Goal: Information Seeking & Learning: Learn about a topic

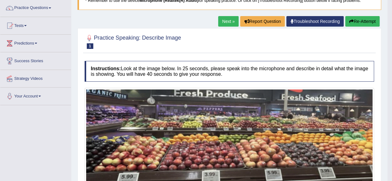
scroll to position [15, 0]
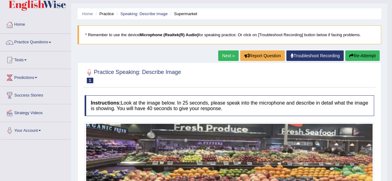
click at [222, 56] on link "Next »" at bounding box center [228, 56] width 20 height 11
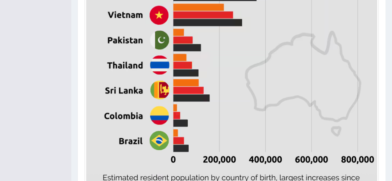
scroll to position [346, 0]
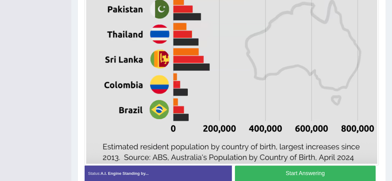
click at [269, 169] on button "Start Answering" at bounding box center [305, 174] width 141 height 16
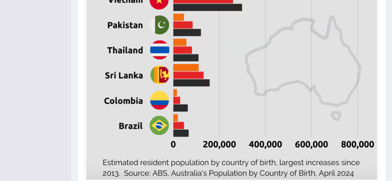
scroll to position [372, 0]
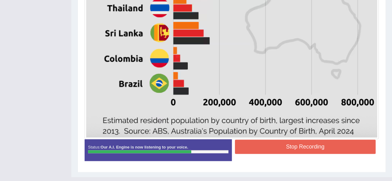
click at [296, 148] on button "Stop Recording" at bounding box center [305, 147] width 141 height 14
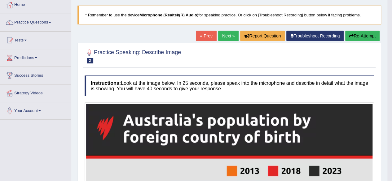
scroll to position [0, 0]
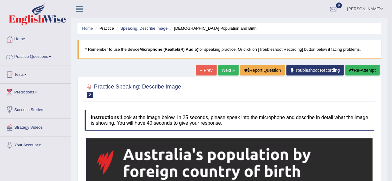
click at [367, 69] on button "Re-Attempt" at bounding box center [362, 70] width 34 height 11
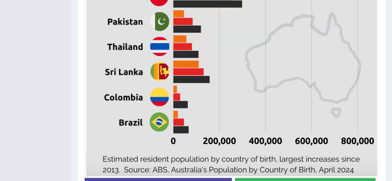
scroll to position [375, 0]
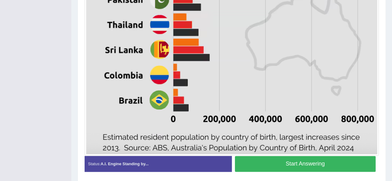
click at [300, 162] on button "Start Answering" at bounding box center [305, 164] width 141 height 16
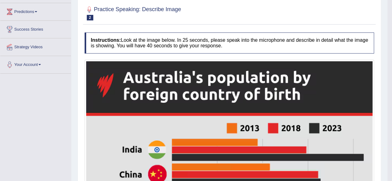
scroll to position [49, 0]
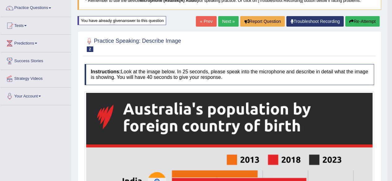
click at [365, 20] on button "Re-Attempt" at bounding box center [362, 21] width 34 height 11
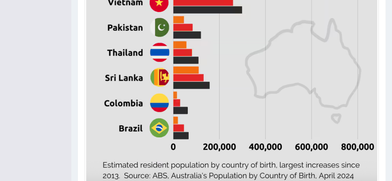
scroll to position [390, 0]
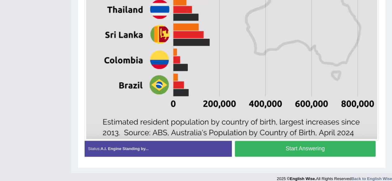
click at [351, 146] on button "Start Answering" at bounding box center [305, 149] width 141 height 16
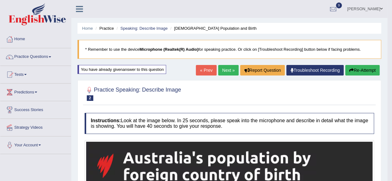
scroll to position [0, 0]
click at [226, 69] on link "Next »" at bounding box center [228, 70] width 20 height 11
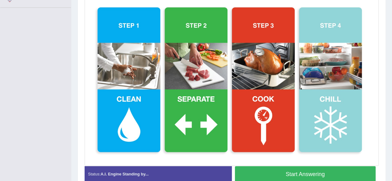
scroll to position [178, 0]
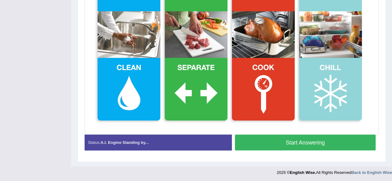
click at [274, 137] on button "Start Answering" at bounding box center [305, 143] width 141 height 16
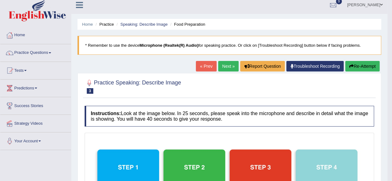
scroll to position [0, 0]
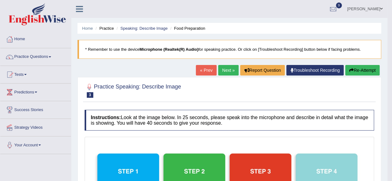
click at [223, 73] on link "Next »" at bounding box center [228, 70] width 20 height 11
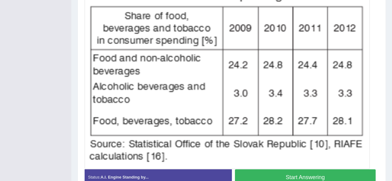
scroll to position [206, 0]
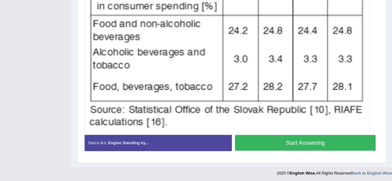
click at [327, 141] on button "Start Answering" at bounding box center [305, 143] width 141 height 16
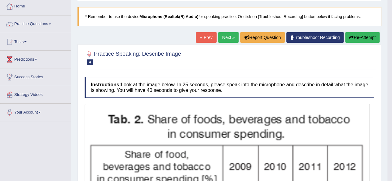
scroll to position [20, 0]
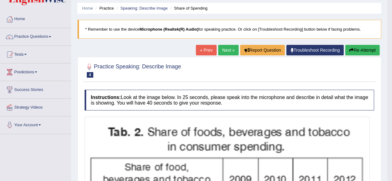
click at [230, 51] on link "Next »" at bounding box center [228, 50] width 20 height 11
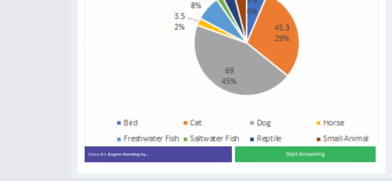
scroll to position [198, 0]
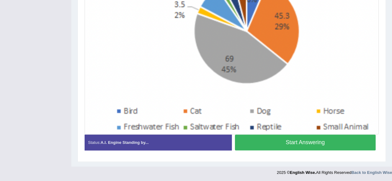
click at [330, 143] on button "Start Answering" at bounding box center [305, 143] width 141 height 16
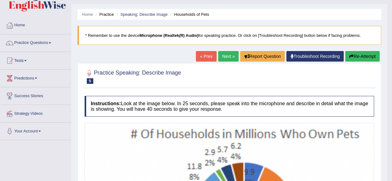
scroll to position [0, 0]
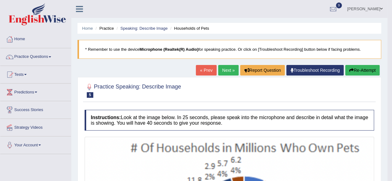
click at [369, 70] on button "Re-Attempt" at bounding box center [362, 70] width 34 height 11
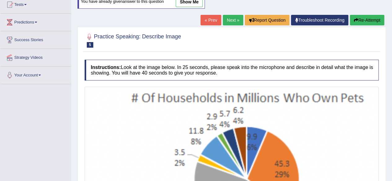
scroll to position [101, 0]
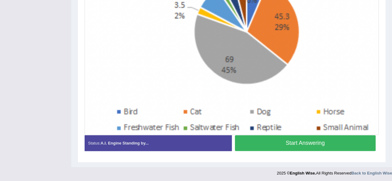
click at [349, 142] on button "Start Answering" at bounding box center [305, 144] width 141 height 16
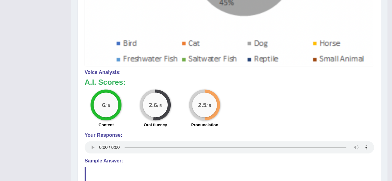
scroll to position [300, 0]
